Goal: Task Accomplishment & Management: Complete application form

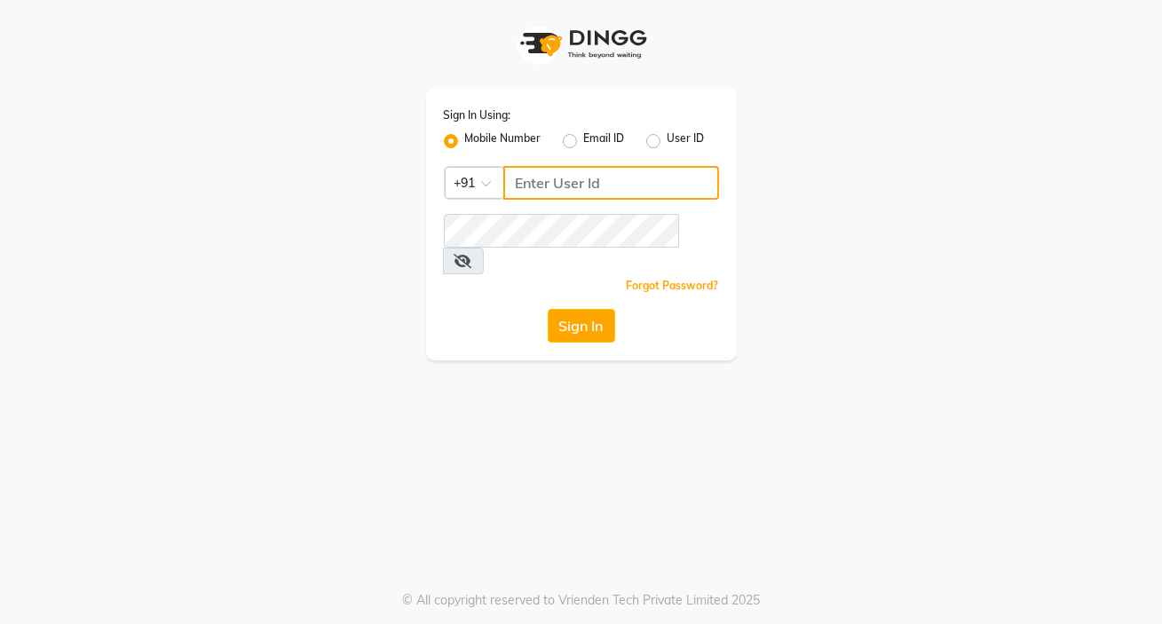
click at [595, 185] on input "Username" at bounding box center [611, 183] width 216 height 34
type input "8401991771"
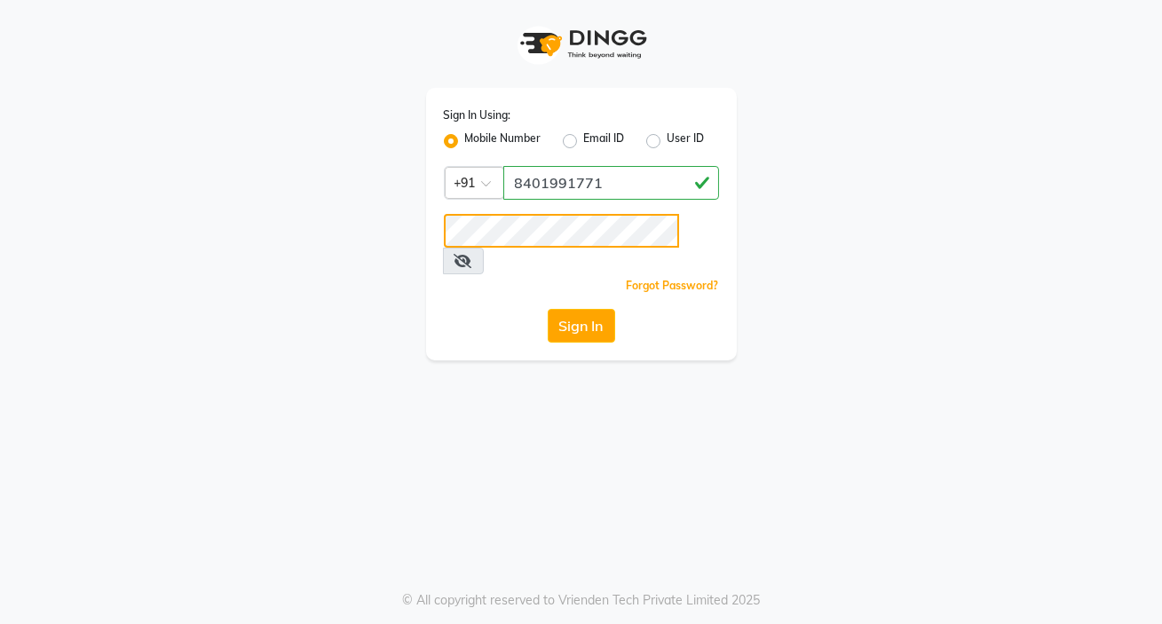
click at [548, 309] on button "Sign In" at bounding box center [581, 326] width 67 height 34
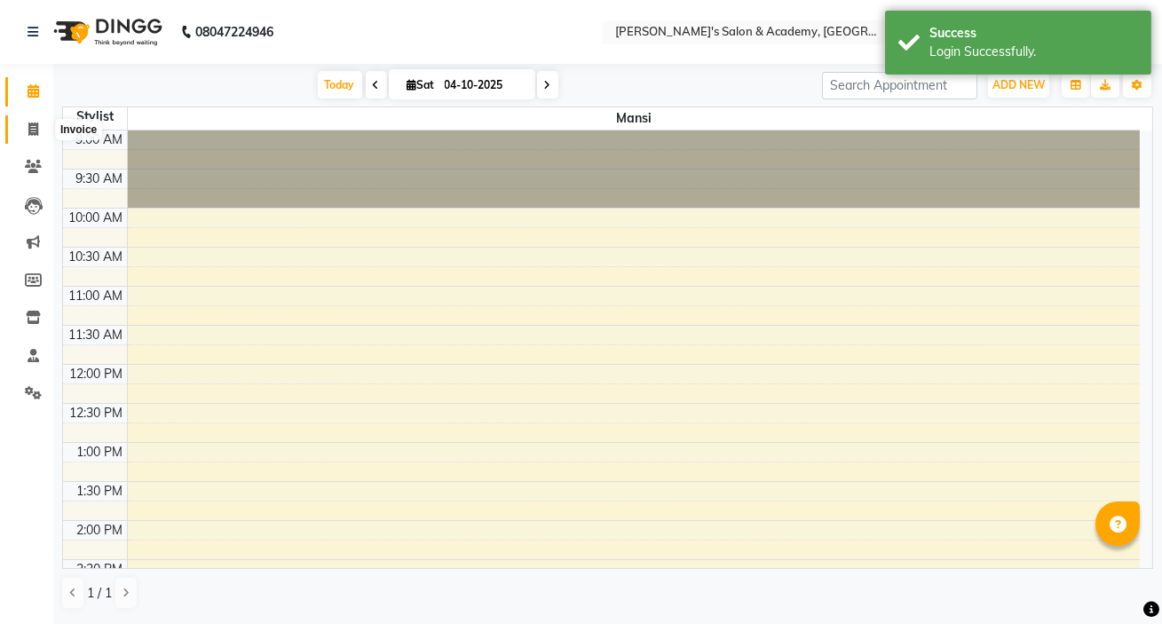
click at [43, 133] on span at bounding box center [33, 130] width 31 height 20
select select "service"
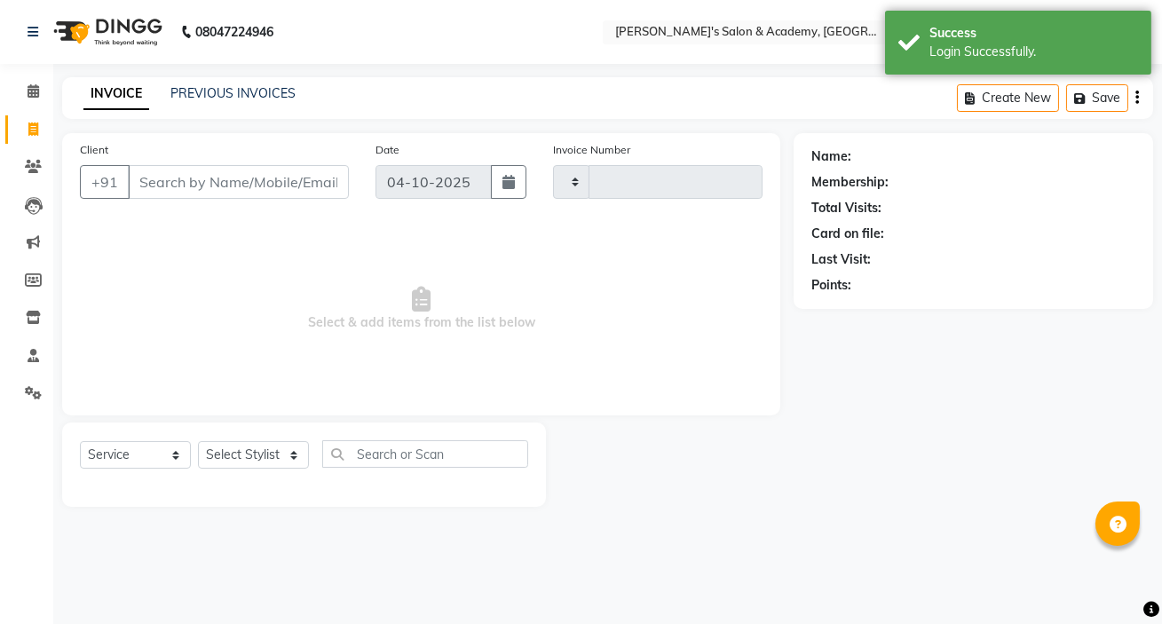
type input "0314"
select select "3673"
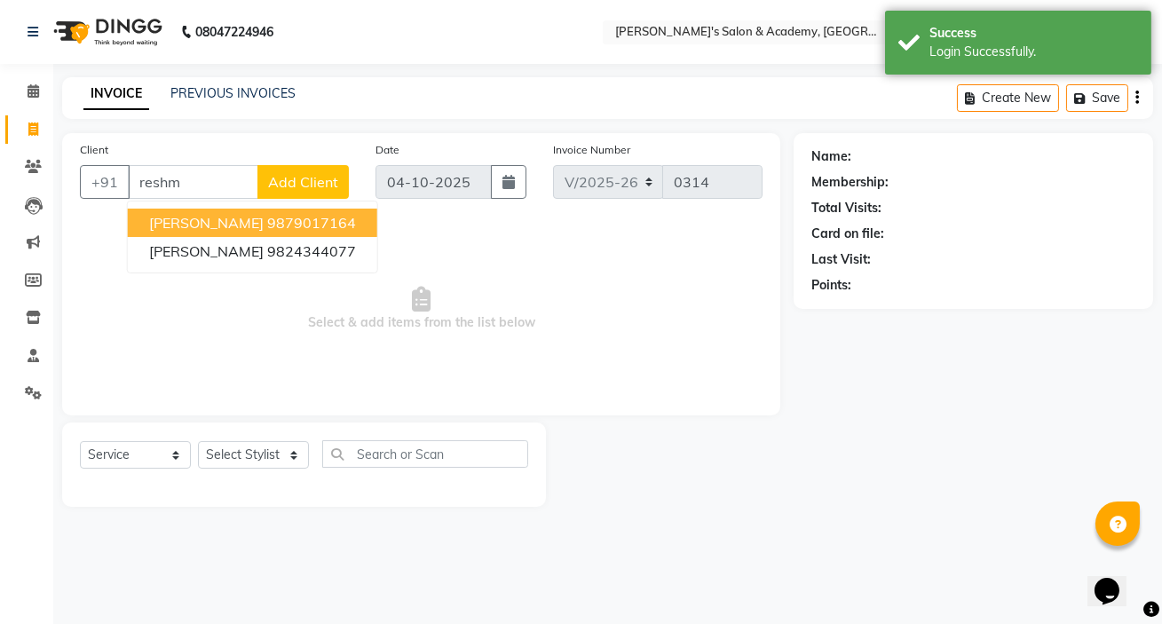
click at [250, 227] on span "[PERSON_NAME]" at bounding box center [206, 223] width 114 height 18
type input "9879017164"
click at [250, 227] on span "Select & add items from the list below" at bounding box center [421, 309] width 683 height 178
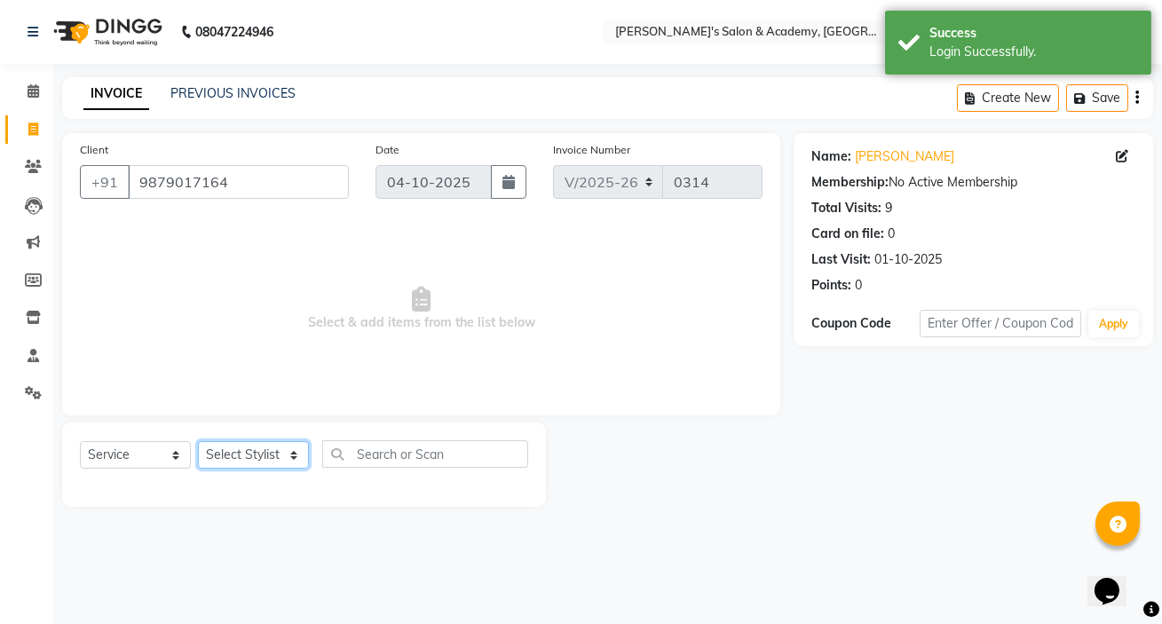
click at [244, 452] on select "Select Stylist Geeta Madam [PERSON_NAME] nafiya Other [PERSON_NAME]" at bounding box center [253, 455] width 111 height 28
select select "66278"
click at [198, 441] on select "Select Stylist Geeta Madam [PERSON_NAME] nafiya Other [PERSON_NAME]" at bounding box center [253, 455] width 111 height 28
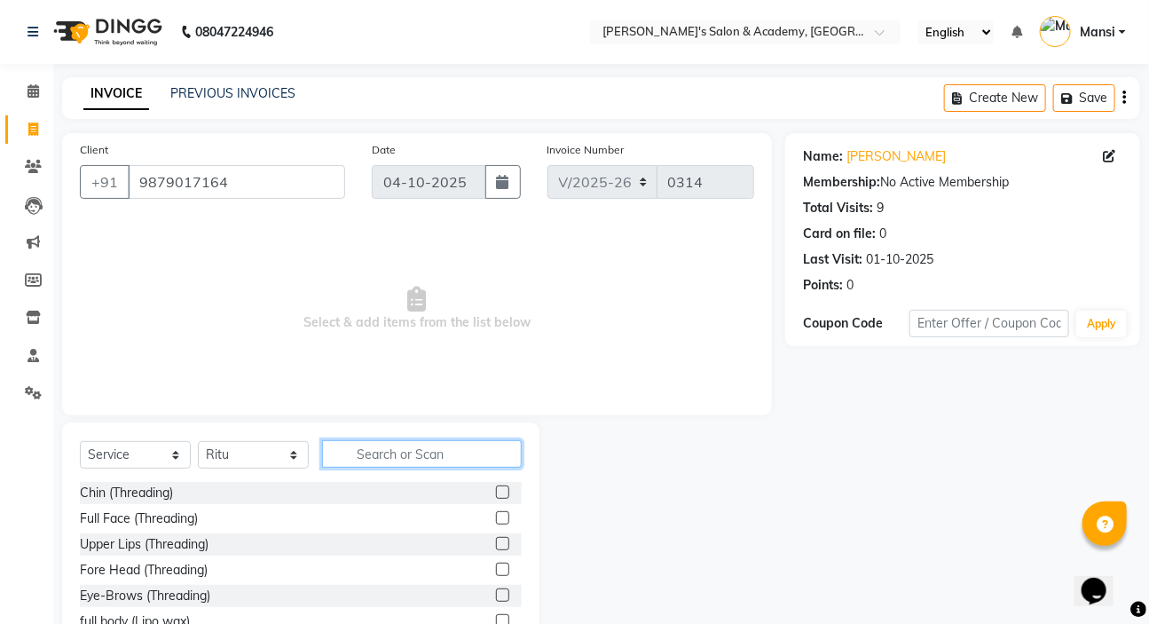
click at [448, 457] on input "text" at bounding box center [422, 454] width 200 height 28
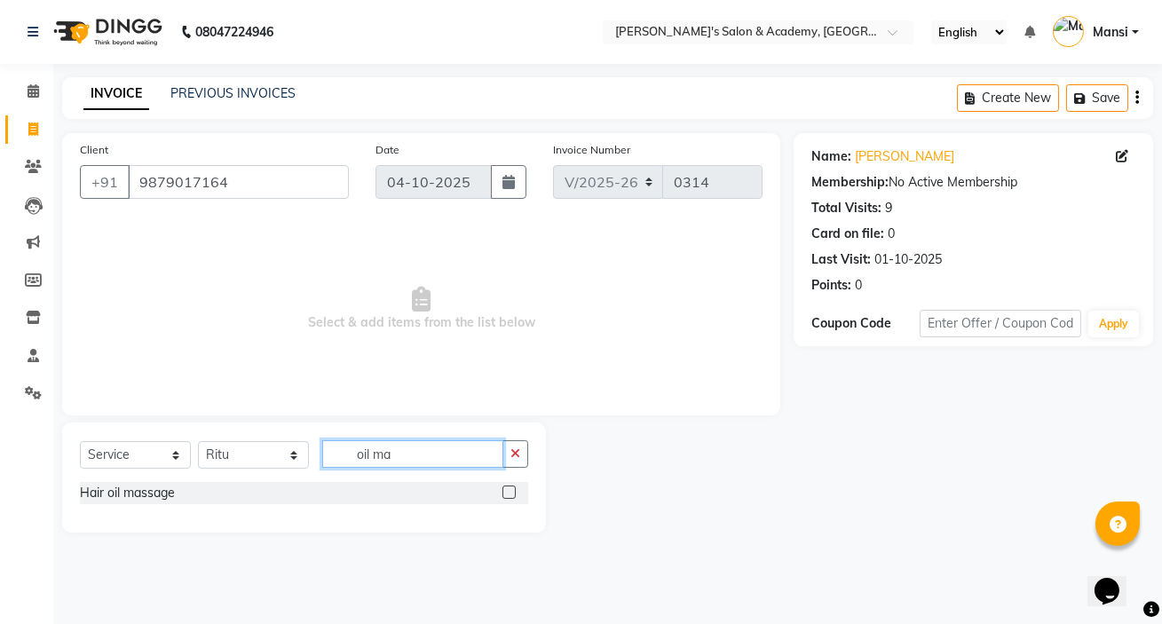
type input "oil ma"
click at [514, 494] on label at bounding box center [508, 491] width 13 height 13
click at [514, 494] on input "checkbox" at bounding box center [508, 493] width 12 height 12
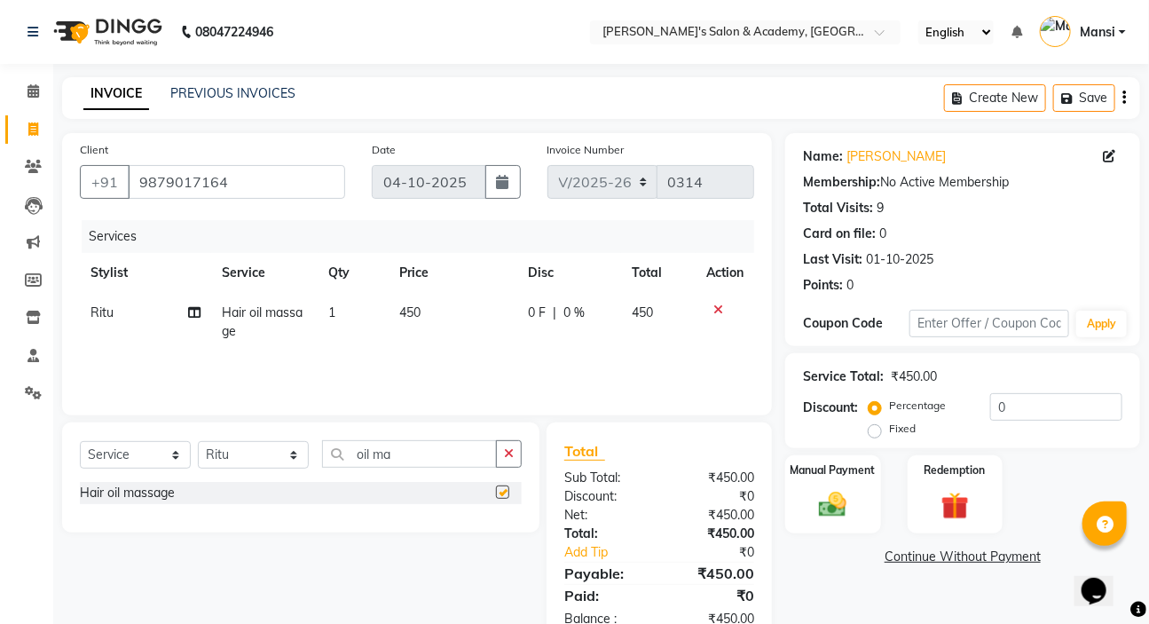
checkbox input "false"
click at [425, 321] on td "450" at bounding box center [454, 322] width 129 height 59
select select "66278"
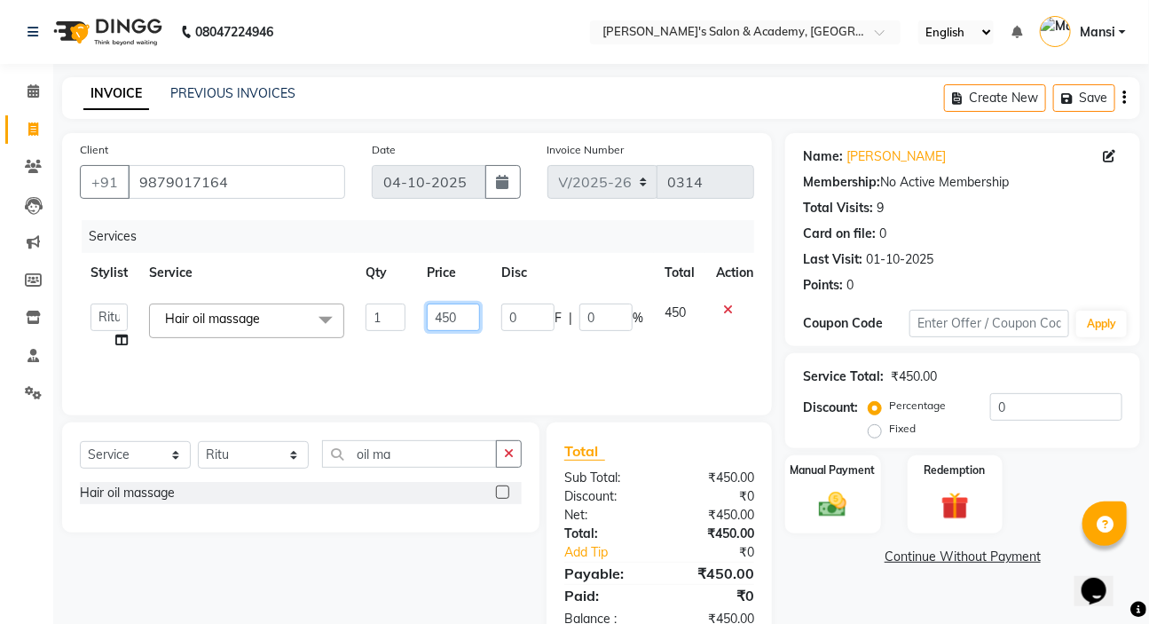
click at [431, 321] on input "450" at bounding box center [453, 318] width 53 height 28
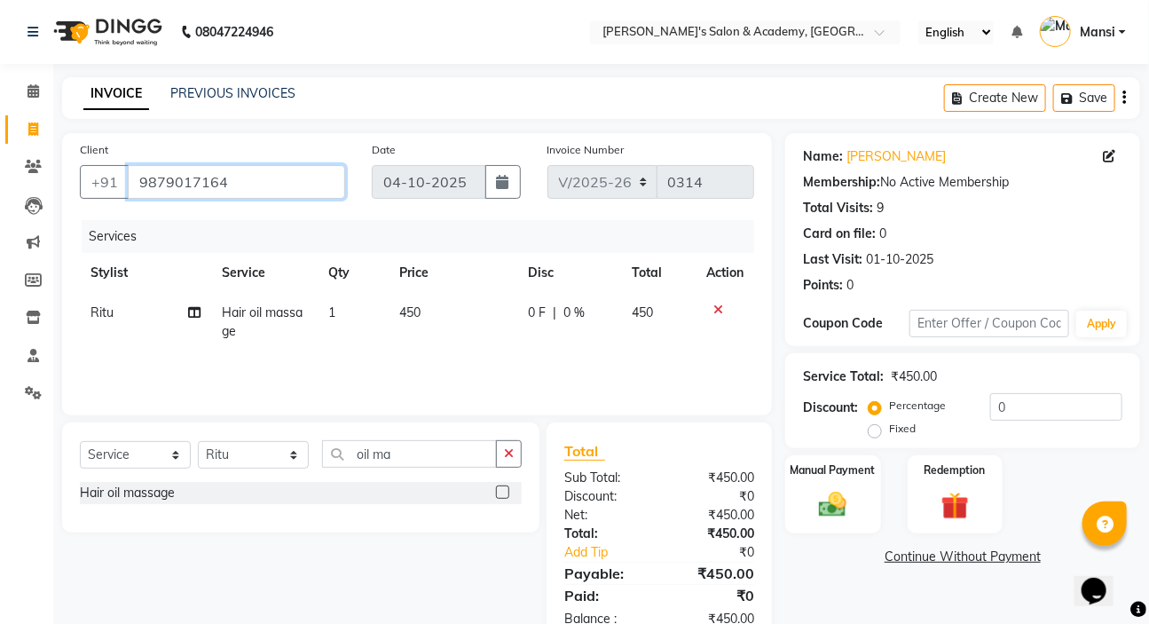
click at [280, 190] on input "9879017164" at bounding box center [236, 182] width 217 height 34
click at [717, 304] on icon at bounding box center [719, 310] width 10 height 12
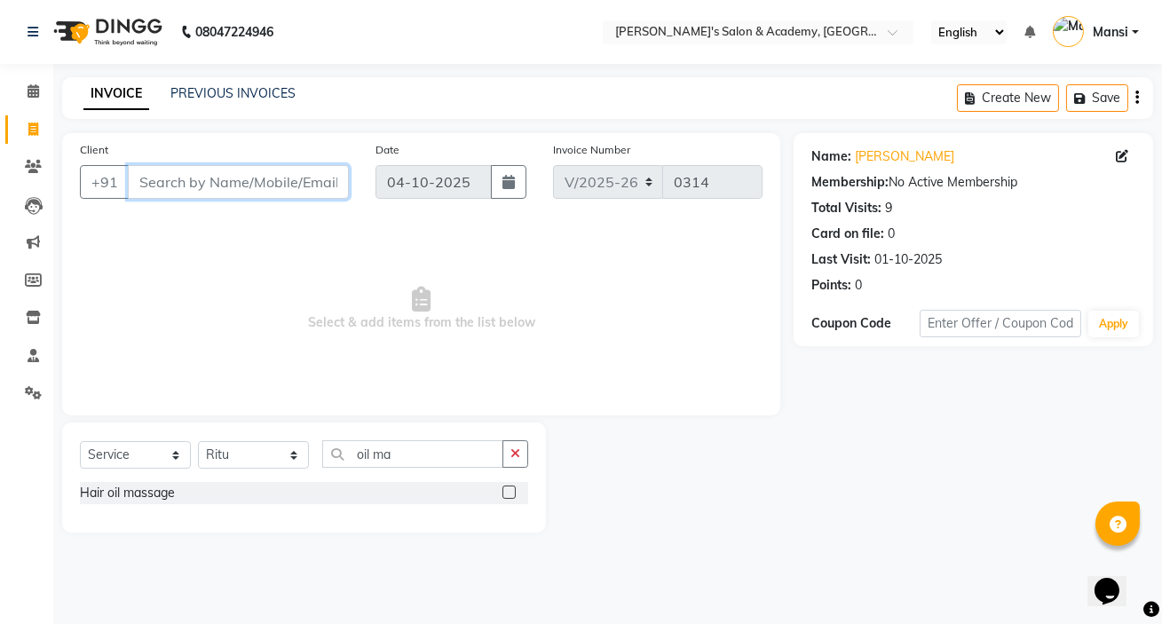
click at [249, 187] on input "Client" at bounding box center [238, 182] width 221 height 34
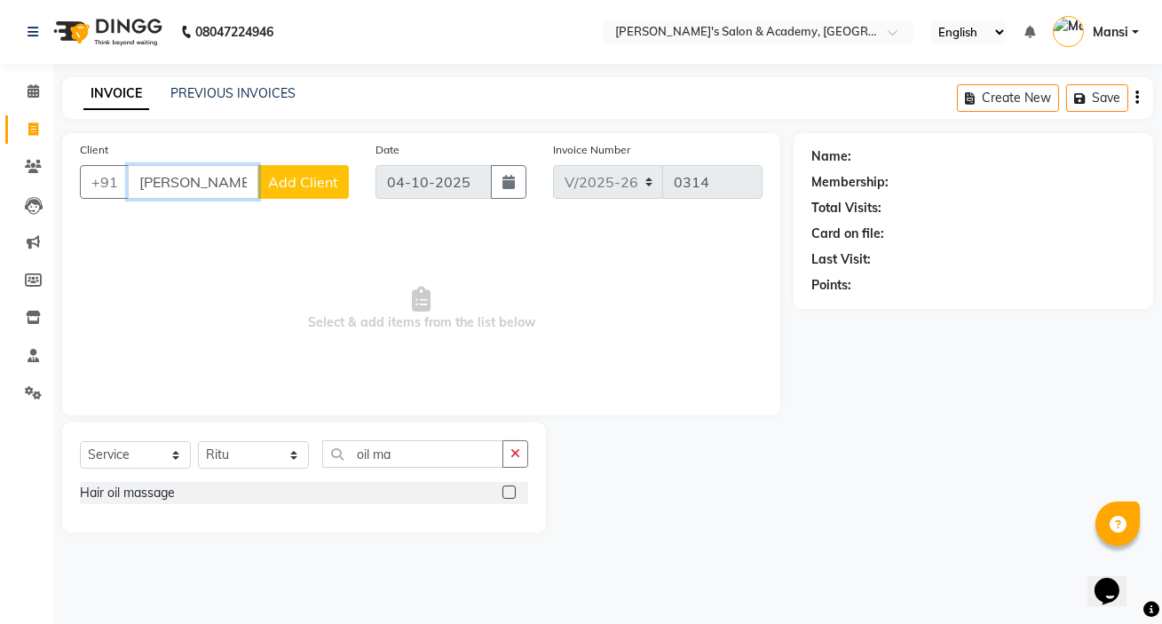
type input "[PERSON_NAME]"
click at [321, 178] on span "Add Client" at bounding box center [303, 182] width 70 height 18
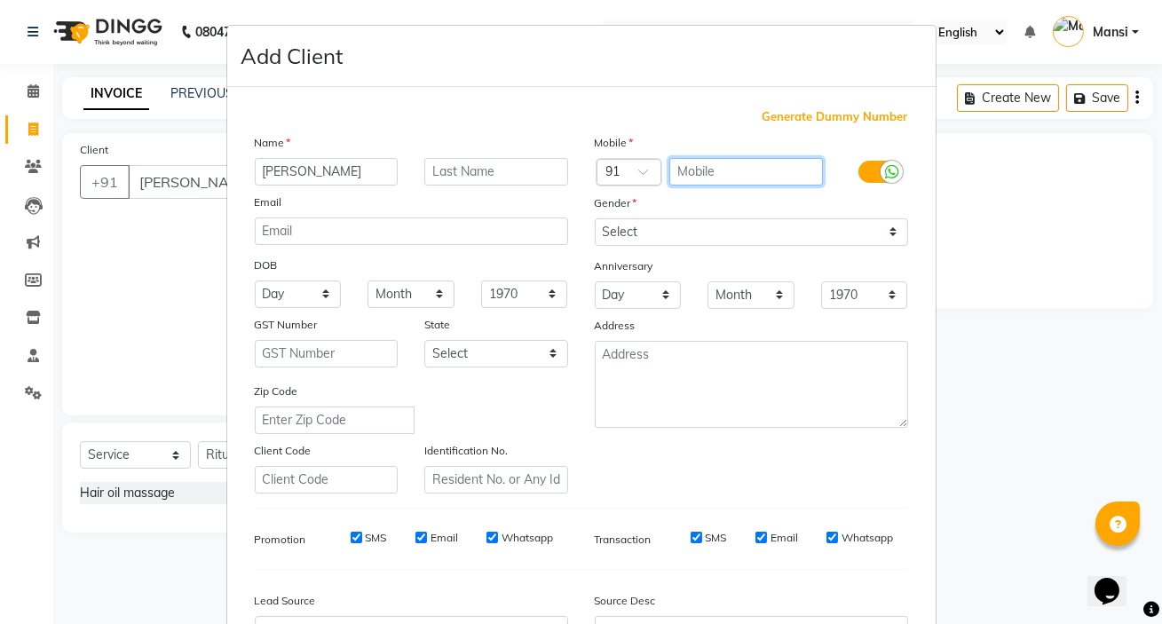
click at [780, 176] on input "text" at bounding box center [746, 172] width 154 height 28
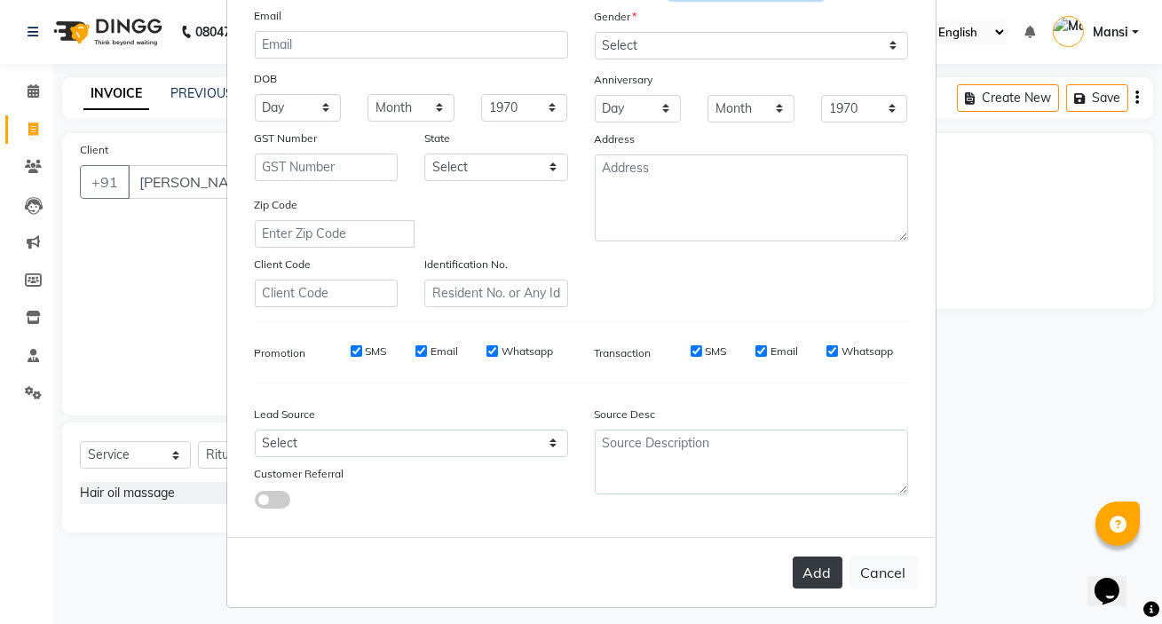
scroll to position [201, 0]
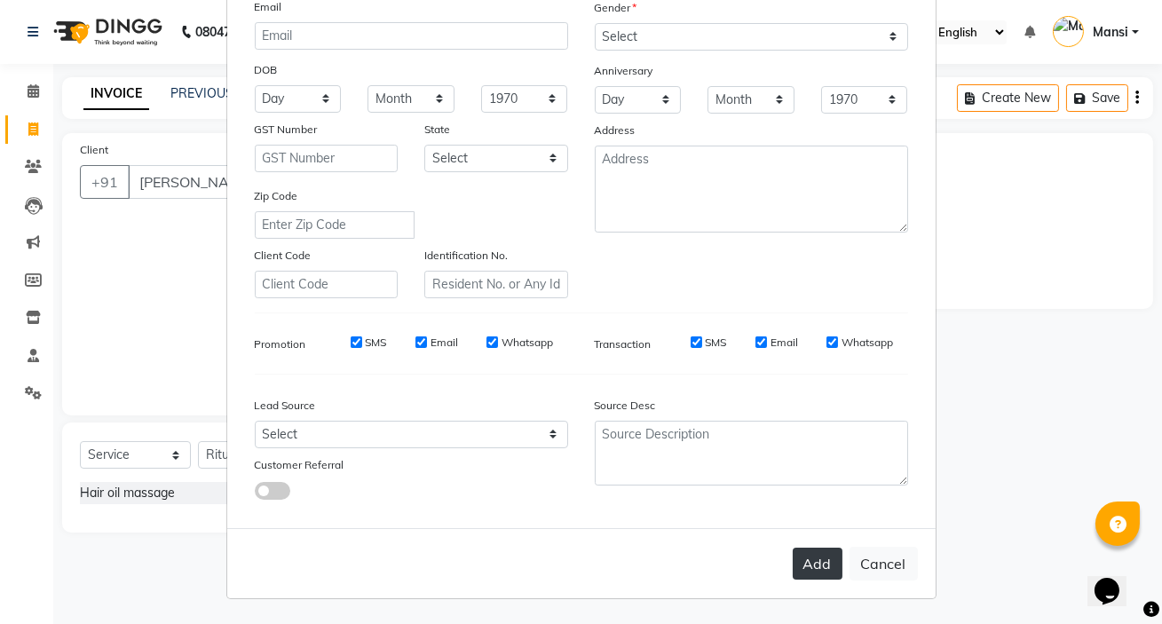
type input "9784888592"
click at [815, 563] on button "Add" at bounding box center [818, 564] width 50 height 32
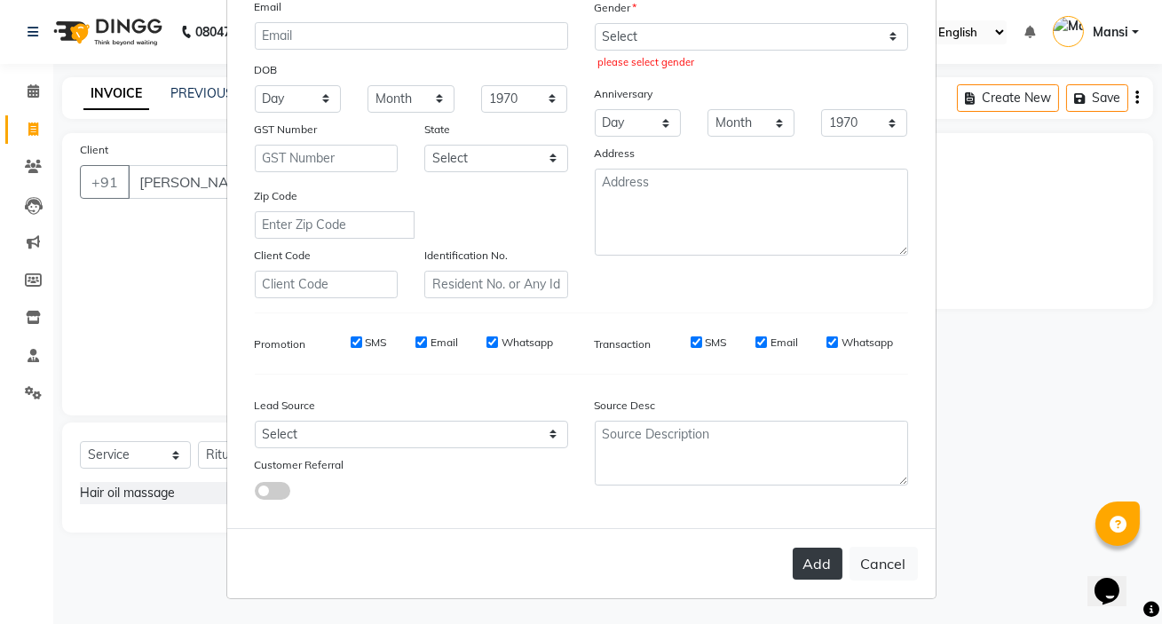
click at [816, 563] on button "Add" at bounding box center [818, 564] width 50 height 32
click at [815, 567] on button "Add" at bounding box center [818, 564] width 50 height 32
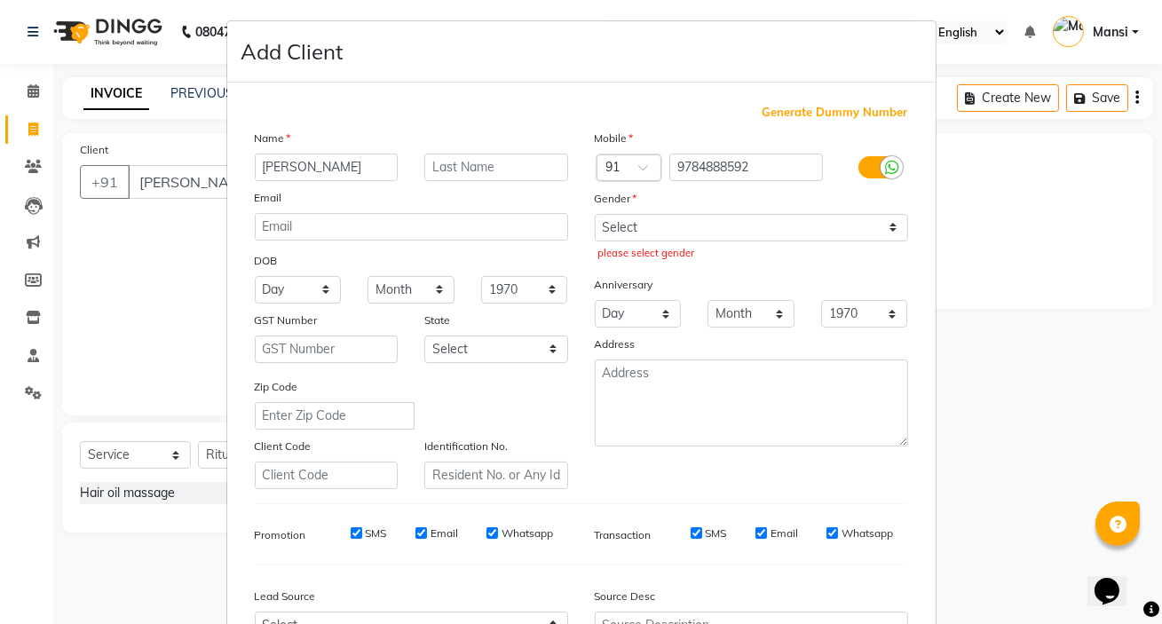
scroll to position [0, 0]
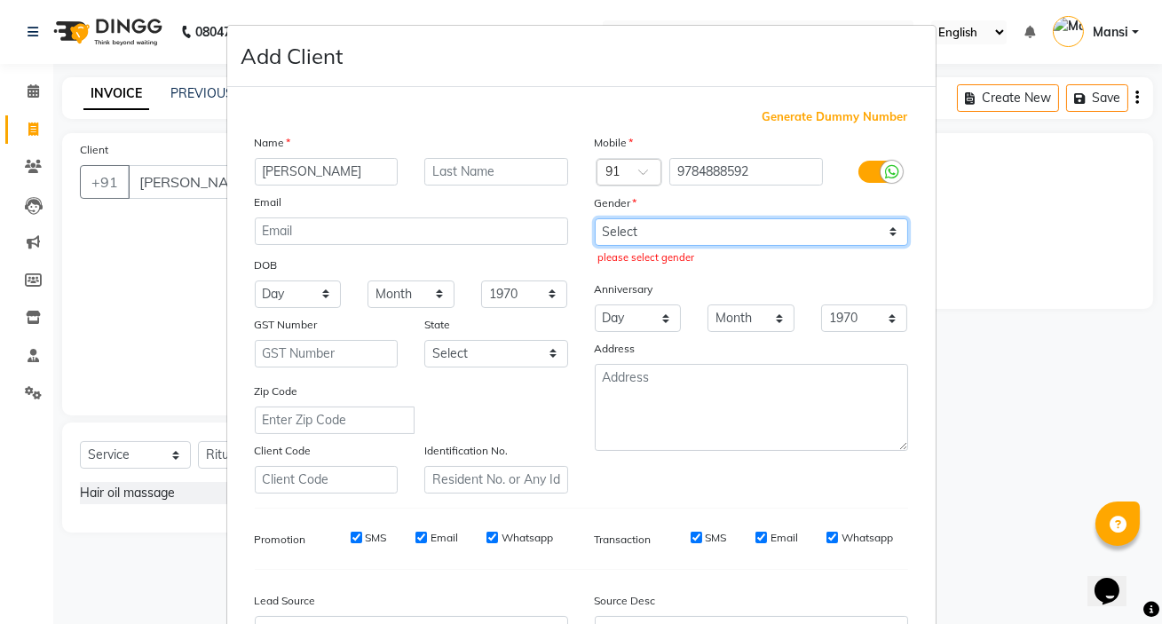
click at [615, 229] on select "Select [DEMOGRAPHIC_DATA] [DEMOGRAPHIC_DATA] Other Prefer Not To Say" at bounding box center [751, 232] width 313 height 28
select select "[DEMOGRAPHIC_DATA]"
click at [595, 218] on select "Select [DEMOGRAPHIC_DATA] [DEMOGRAPHIC_DATA] Other Prefer Not To Say" at bounding box center [751, 232] width 313 height 28
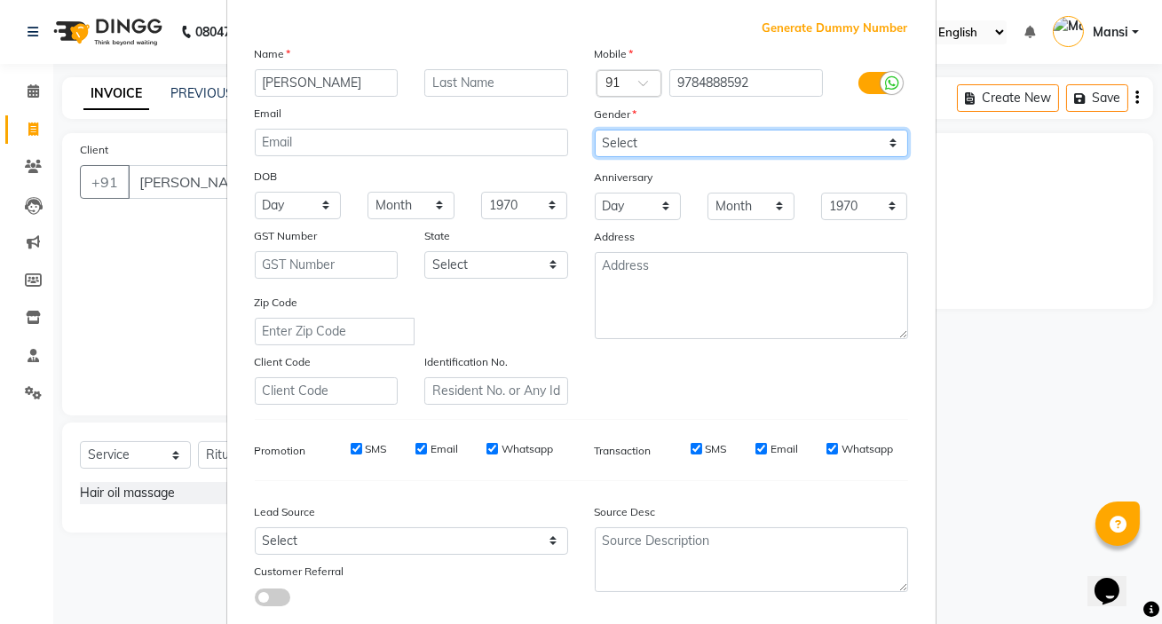
scroll to position [161, 0]
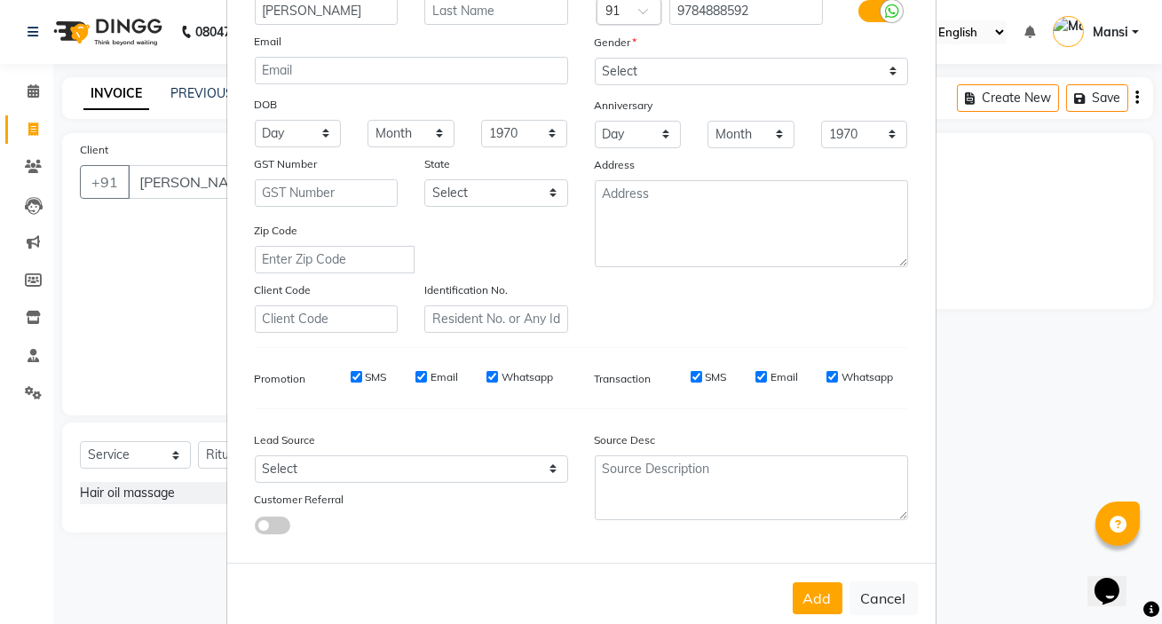
click at [825, 607] on button "Add" at bounding box center [818, 598] width 50 height 32
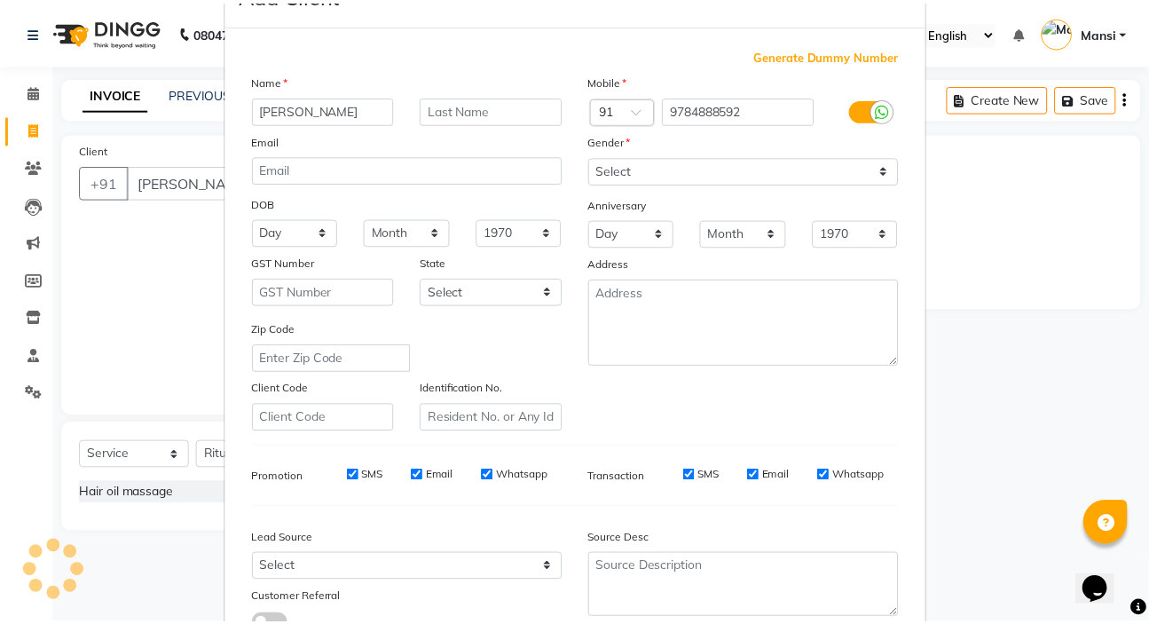
scroll to position [201, 0]
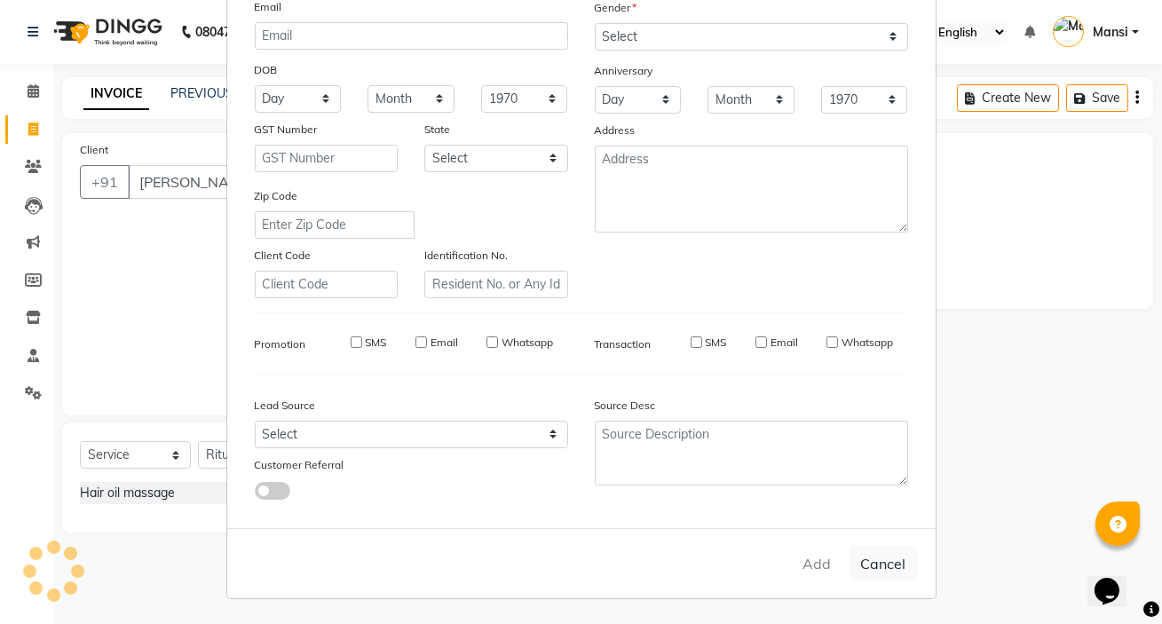
type input "9784888592"
select select
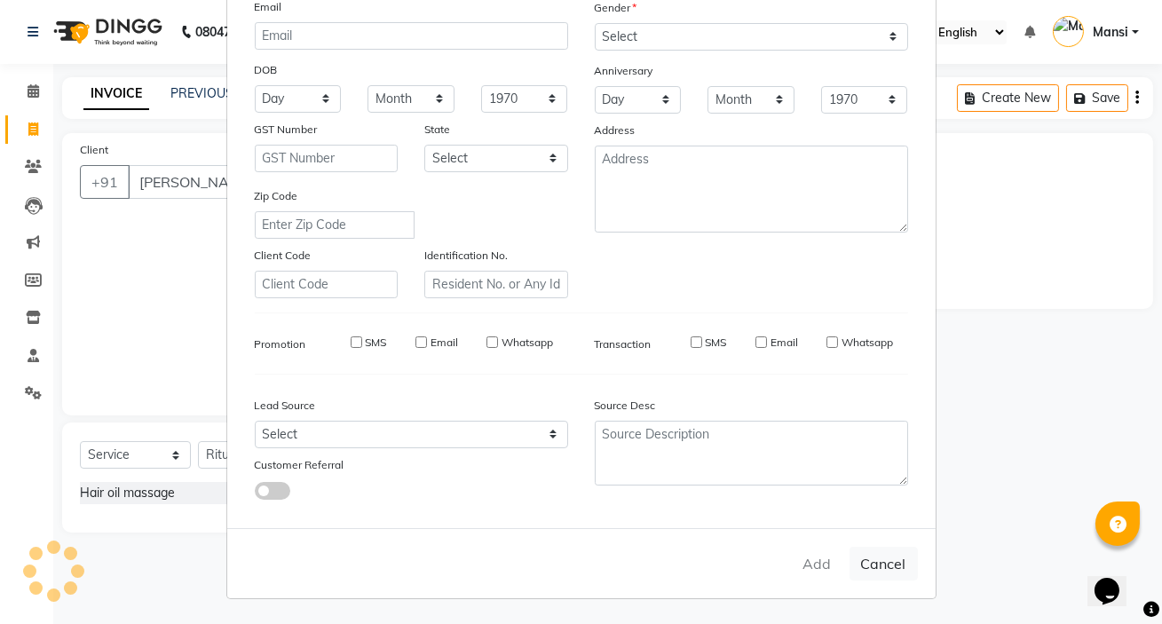
select select
checkbox input "false"
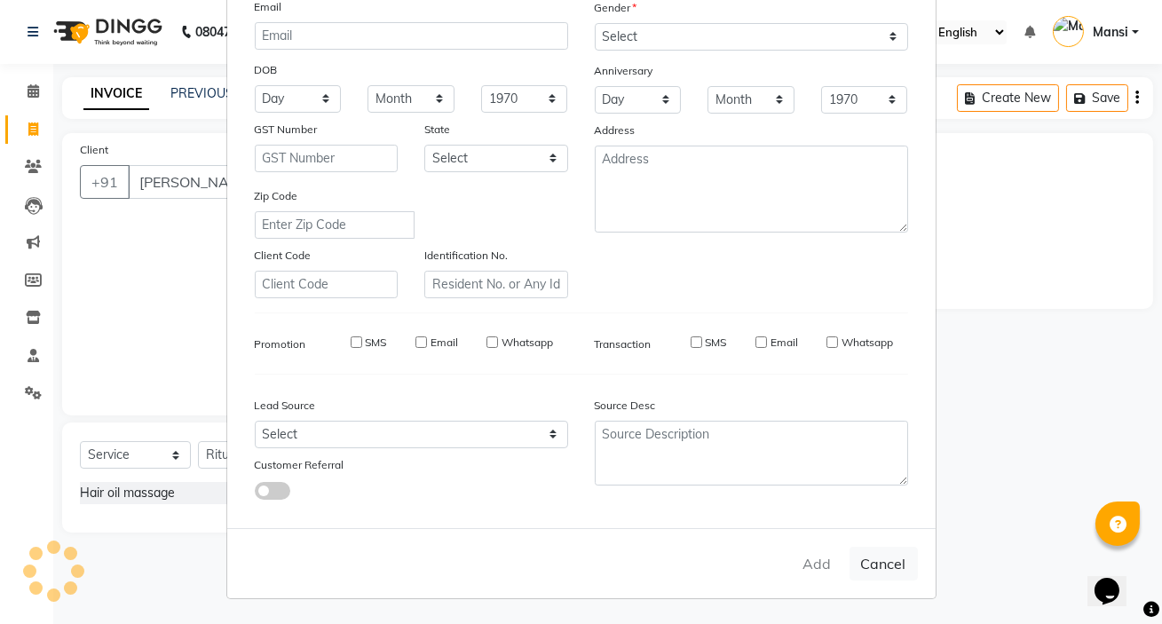
checkbox input "false"
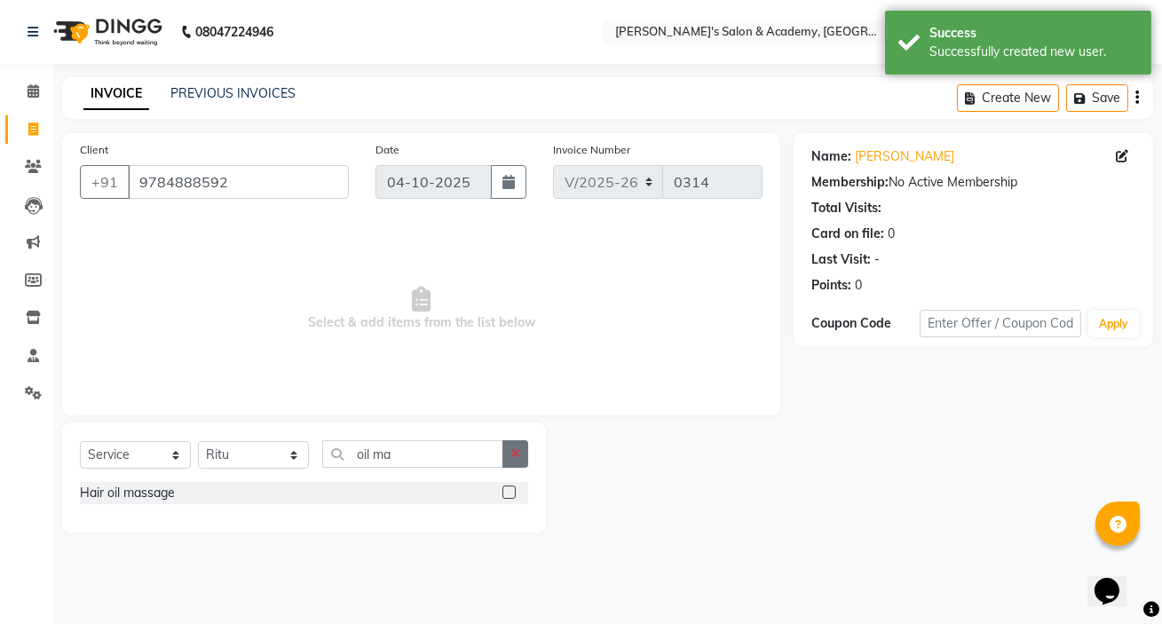
click at [518, 458] on icon "button" at bounding box center [515, 453] width 10 height 12
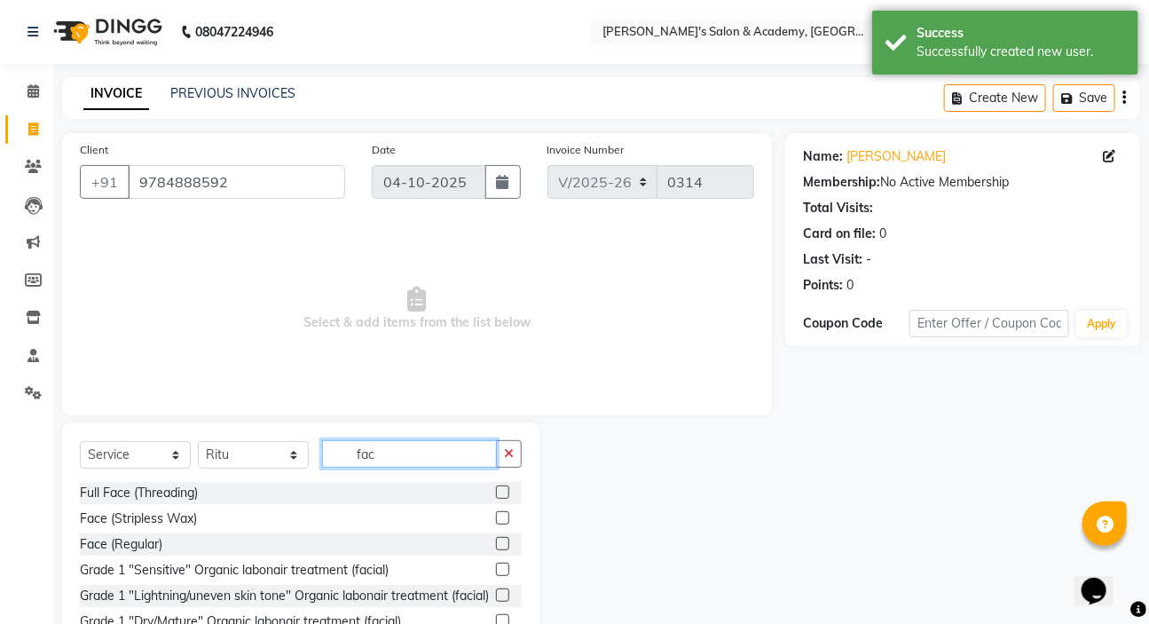
type input "fac"
click at [496, 519] on label at bounding box center [502, 517] width 13 height 13
click at [496, 519] on input "checkbox" at bounding box center [502, 519] width 12 height 12
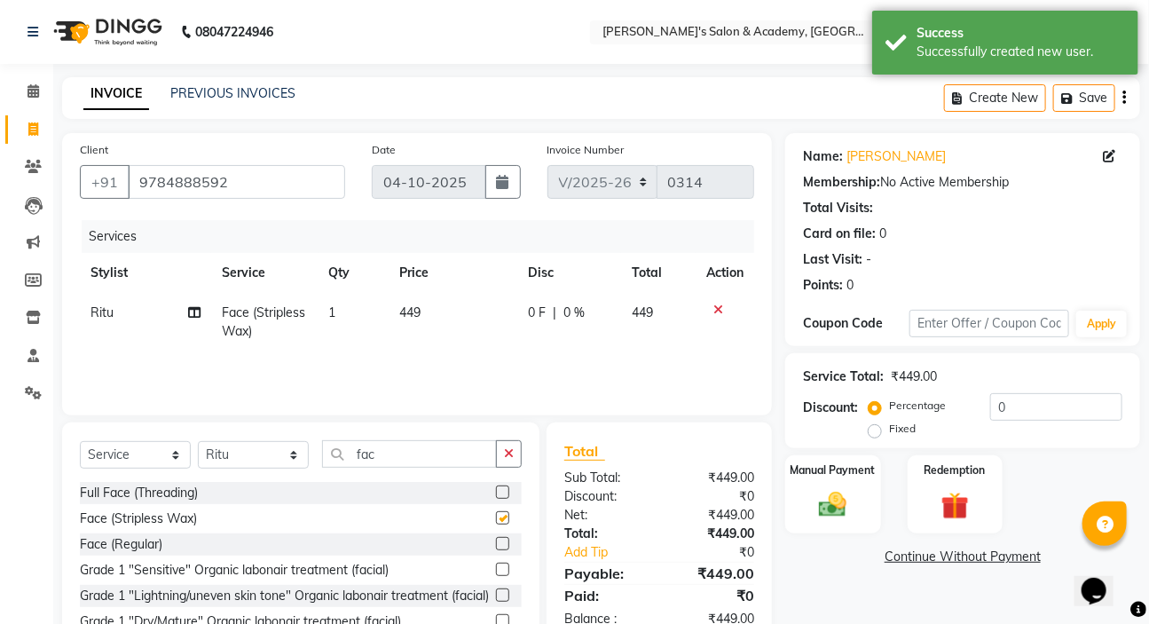
checkbox input "false"
